Goal: Information Seeking & Learning: Learn about a topic

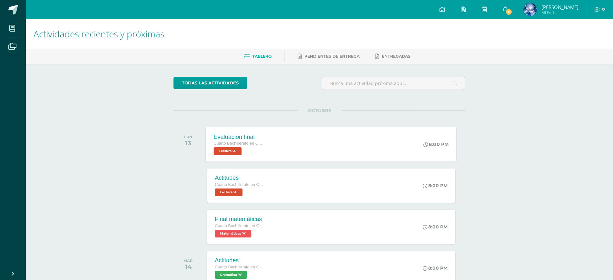
click at [268, 147] on div "Evaluación final Cuarto Bachillerato en CCLL en Diseño Grafico Lectura 'A'" at bounding box center [238, 144] width 65 height 35
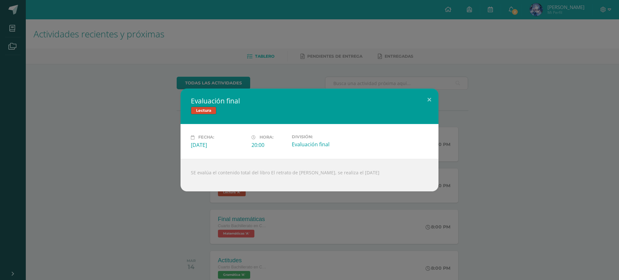
click at [170, 180] on div "Evaluación final Lectura Fecha: [DATE] Hora: 20:00 División:" at bounding box center [310, 140] width 614 height 103
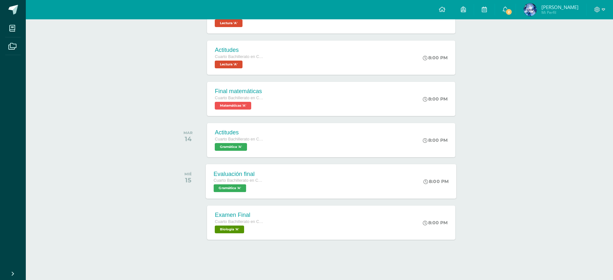
scroll to position [128, 0]
click at [265, 187] on div "Evaluación final Cuarto Bachillerato en CCLL en Diseño Grafico Gramática 'A'" at bounding box center [238, 181] width 65 height 35
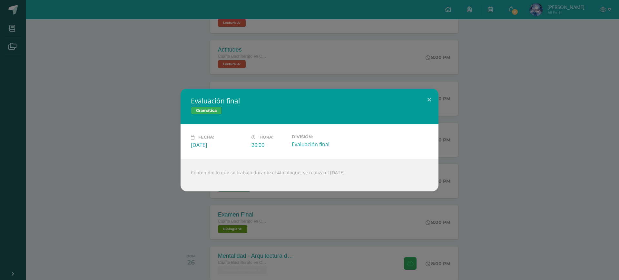
click at [192, 224] on div "Evaluación final Gramática Fecha: [DATE] Hora: 20:00 División:" at bounding box center [309, 140] width 619 height 280
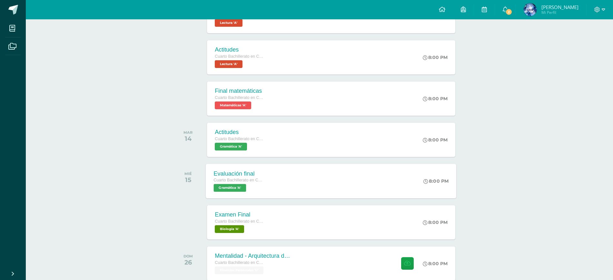
click at [222, 174] on div "Evaluación final" at bounding box center [238, 173] width 49 height 7
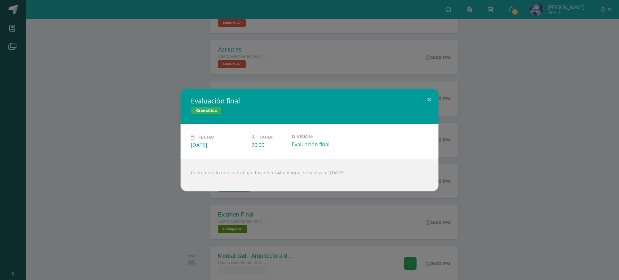
click at [138, 190] on div "Evaluación final Gramática Fecha: [DATE] Hora: 20:00 División:" at bounding box center [310, 140] width 614 height 103
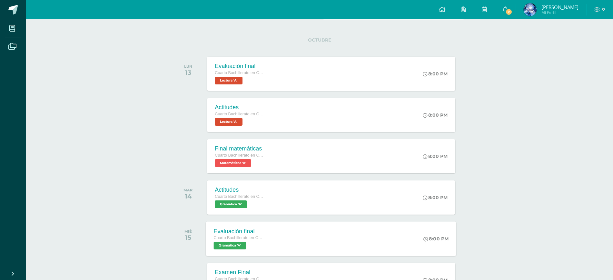
scroll to position [88, 0]
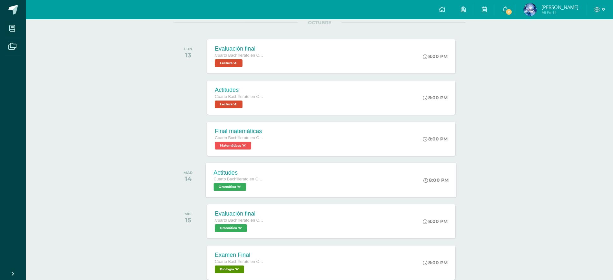
click at [274, 175] on div "Actitudes Cuarto Bachillerato en CCLL en Diseño Grafico Gramática 'A' 8:00 PM A…" at bounding box center [331, 180] width 251 height 35
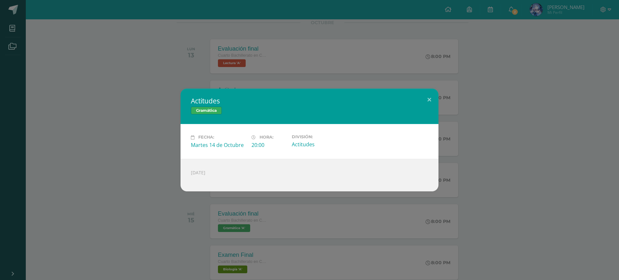
click at [208, 224] on div "Actitudes Gramática Fecha: [DATE] Hora: 20:00 División: Actitudes" at bounding box center [309, 140] width 619 height 280
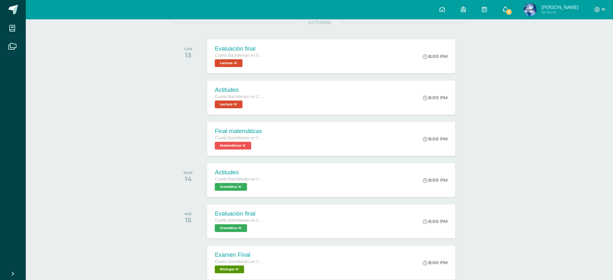
click at [490, 8] on link "2" at bounding box center [505, 9] width 21 height 19
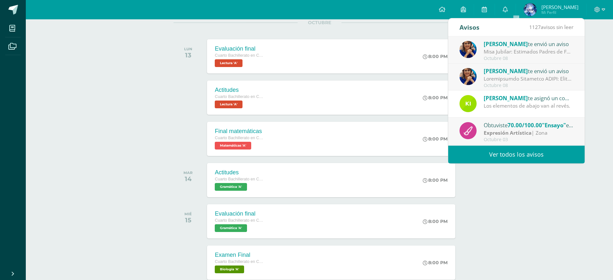
click at [490, 58] on div "Octubre 08" at bounding box center [529, 58] width 90 height 5
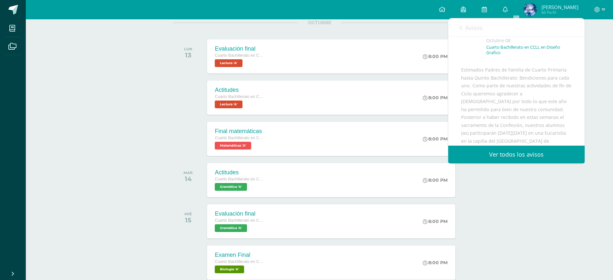
scroll to position [161, 0]
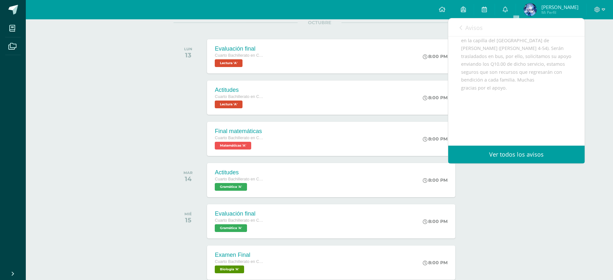
click at [479, 25] on span "Avisos" at bounding box center [473, 28] width 17 height 8
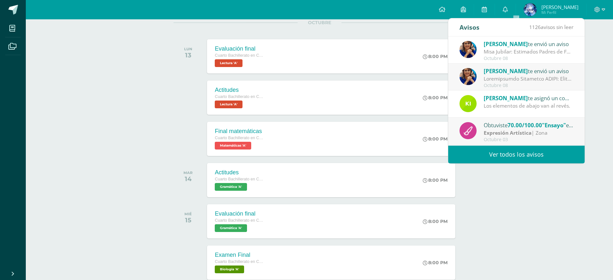
click at [490, 83] on div "Octubre 08" at bounding box center [529, 85] width 90 height 5
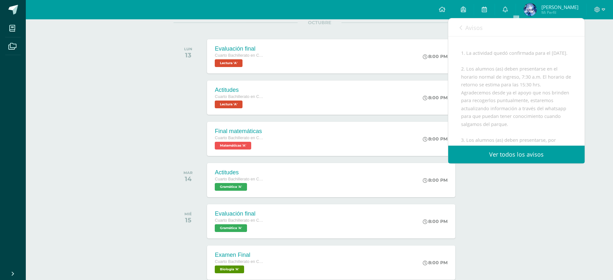
click at [490, 78] on div "[GEOGRAPHIC_DATA], [DATE] Estimados Padres de Familia: De antemano anhelamos te…" at bounding box center [516, 203] width 111 height 529
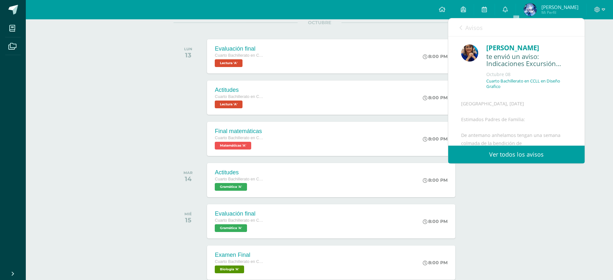
click at [479, 32] on link "Avisos" at bounding box center [471, 27] width 23 height 18
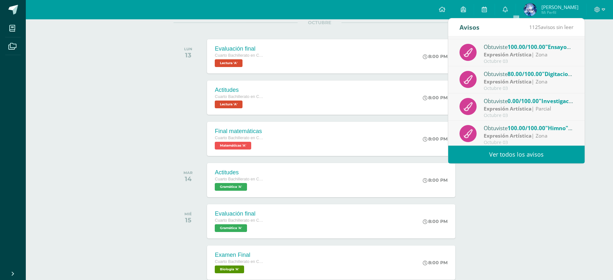
scroll to position [107, 0]
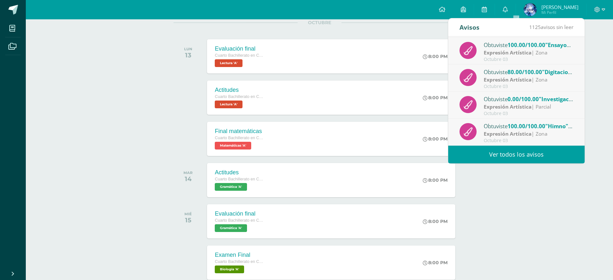
click at [490, 217] on div "Actividades recientes y próximas Tablero Pendientes de entrega Entregadas todas…" at bounding box center [319, 247] width 587 height 633
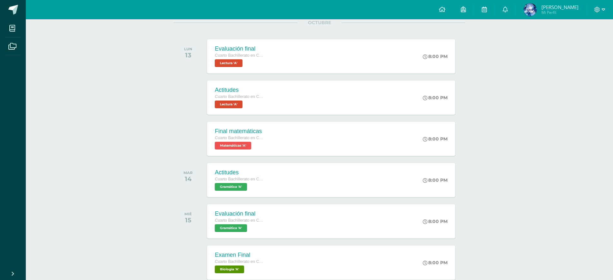
click at [124, 48] on div "Actividades recientes y próximas Tablero Pendientes de entrega Entregadas todas…" at bounding box center [319, 247] width 587 height 633
